Goal: Information Seeking & Learning: Learn about a topic

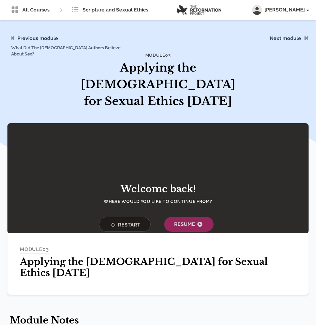
click at [37, 41] on span "What Did The [DEMOGRAPHIC_DATA] Authors Believe About Sex?" at bounding box center [66, 46] width 119 height 42
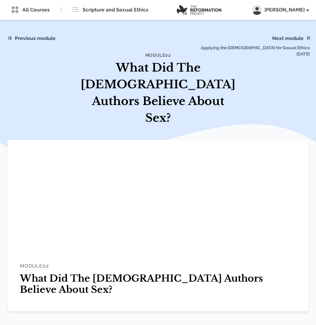
click at [288, 36] on span "Applying the Bible for Sexual Ethics Today" at bounding box center [253, 46] width 119 height 42
